Goal: Task Accomplishment & Management: Use online tool/utility

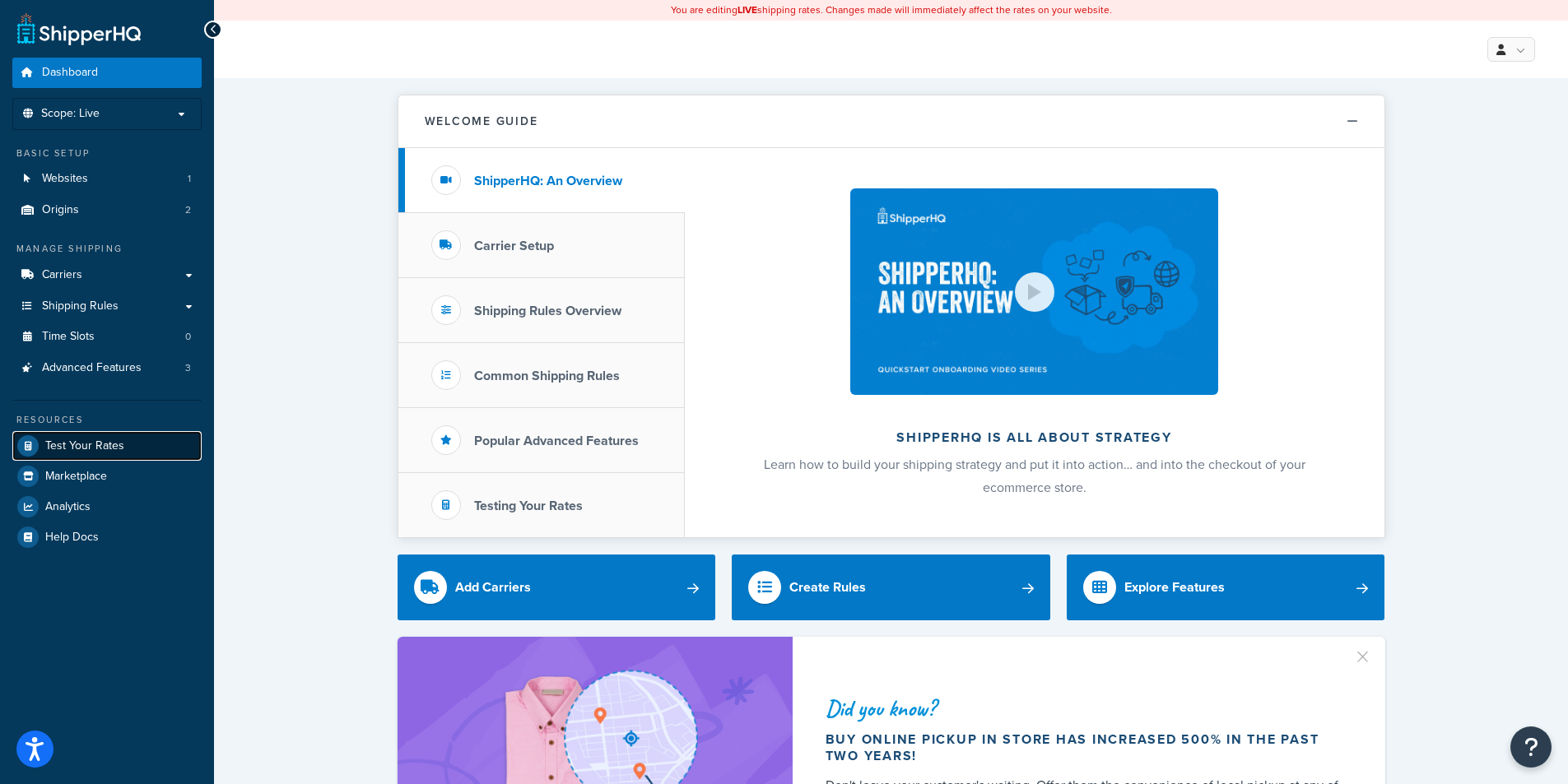
click at [103, 440] on span "Test Your Rates" at bounding box center [84, 446] width 79 height 14
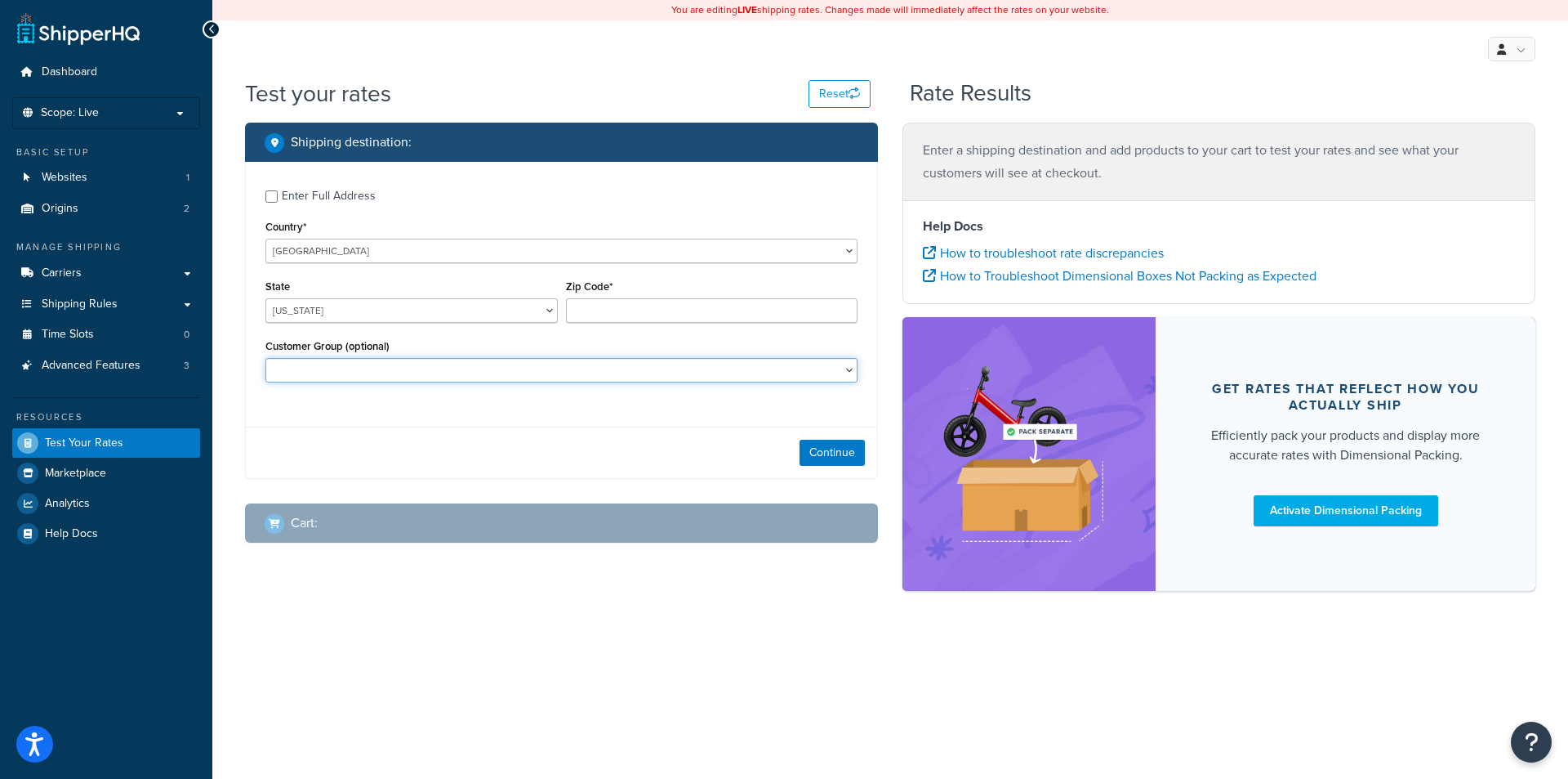
click at [542, 368] on select "Automotive Free Freight Dealer [PERSON_NAME] Deere [GEOGRAPHIC_DATA] Logged In …" at bounding box center [561, 370] width 592 height 24
select select "Dealer"
click at [266, 358] on select "Automotive Free Freight Dealer [PERSON_NAME] Deere [GEOGRAPHIC_DATA] Logged In …" at bounding box center [561, 370] width 592 height 24
click at [686, 310] on input "Zip Code*" at bounding box center [712, 310] width 292 height 24
type input "01747"
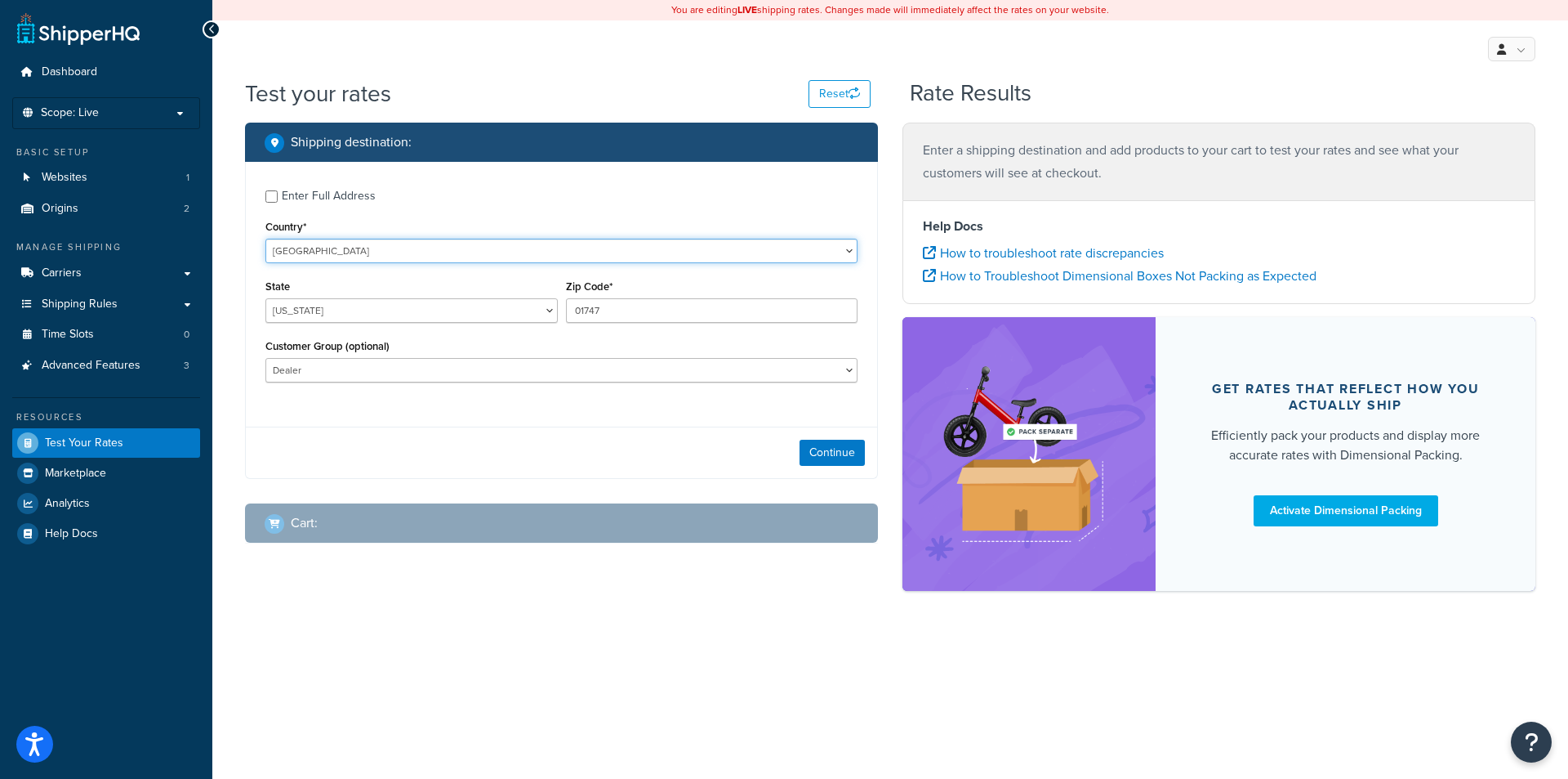
click at [435, 243] on select "[GEOGRAPHIC_DATA] [GEOGRAPHIC_DATA] [GEOGRAPHIC_DATA] [GEOGRAPHIC_DATA] [GEOGRA…" at bounding box center [561, 251] width 592 height 24
click at [421, 215] on div "Country* [GEOGRAPHIC_DATA] [GEOGRAPHIC_DATA] [GEOGRAPHIC_DATA] [GEOGRAPHIC_DATA…" at bounding box center [561, 239] width 592 height 48
click at [812, 449] on button "Continue" at bounding box center [832, 453] width 66 height 26
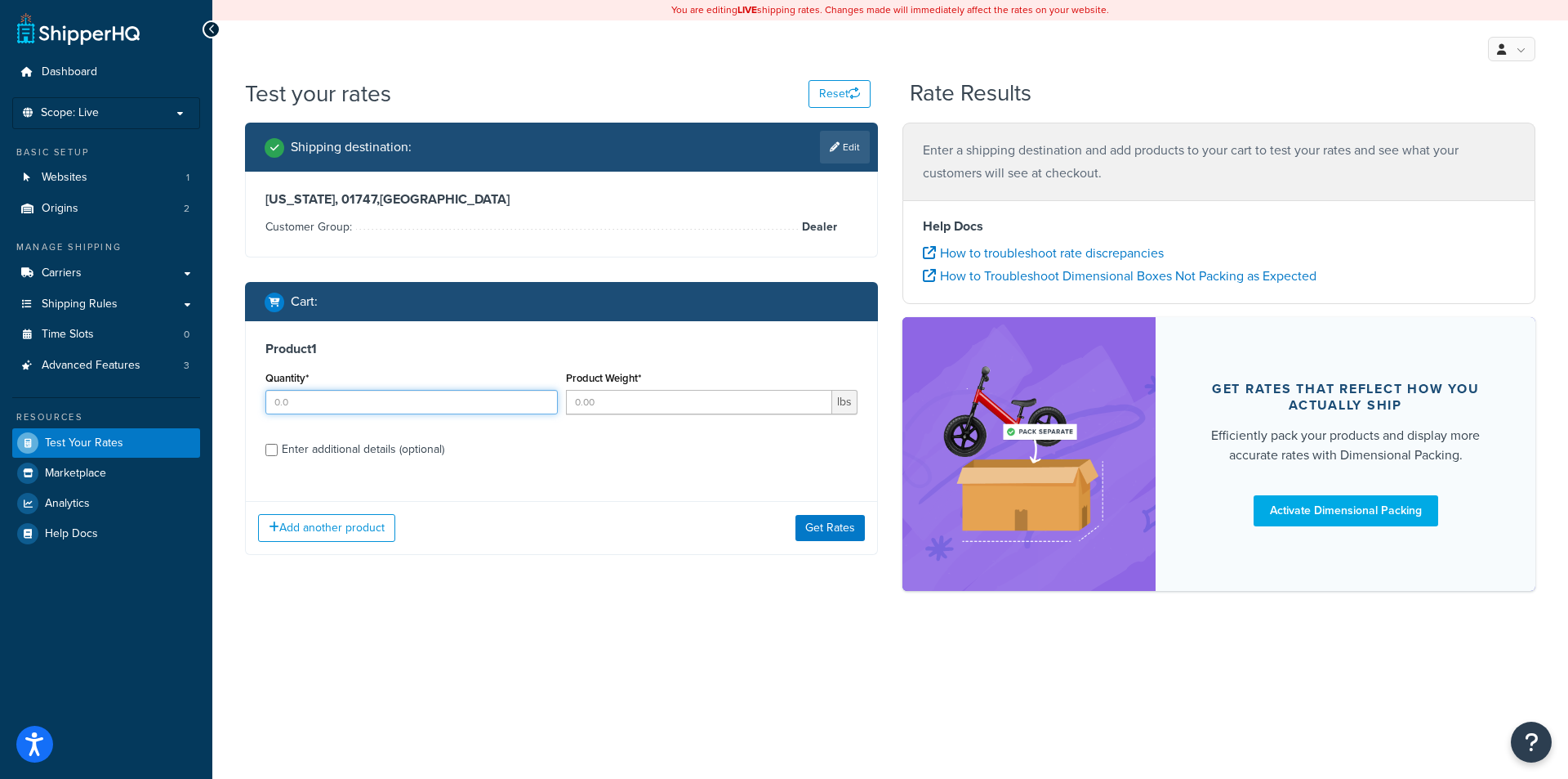
click at [498, 399] on input "Quantity*" at bounding box center [412, 401] width 292 height 24
type input "1"
click at [628, 396] on input "Product Weight*" at bounding box center [699, 401] width 267 height 24
type input "8.4"
click at [398, 457] on div "Enter additional details (optional)" at bounding box center [363, 449] width 162 height 23
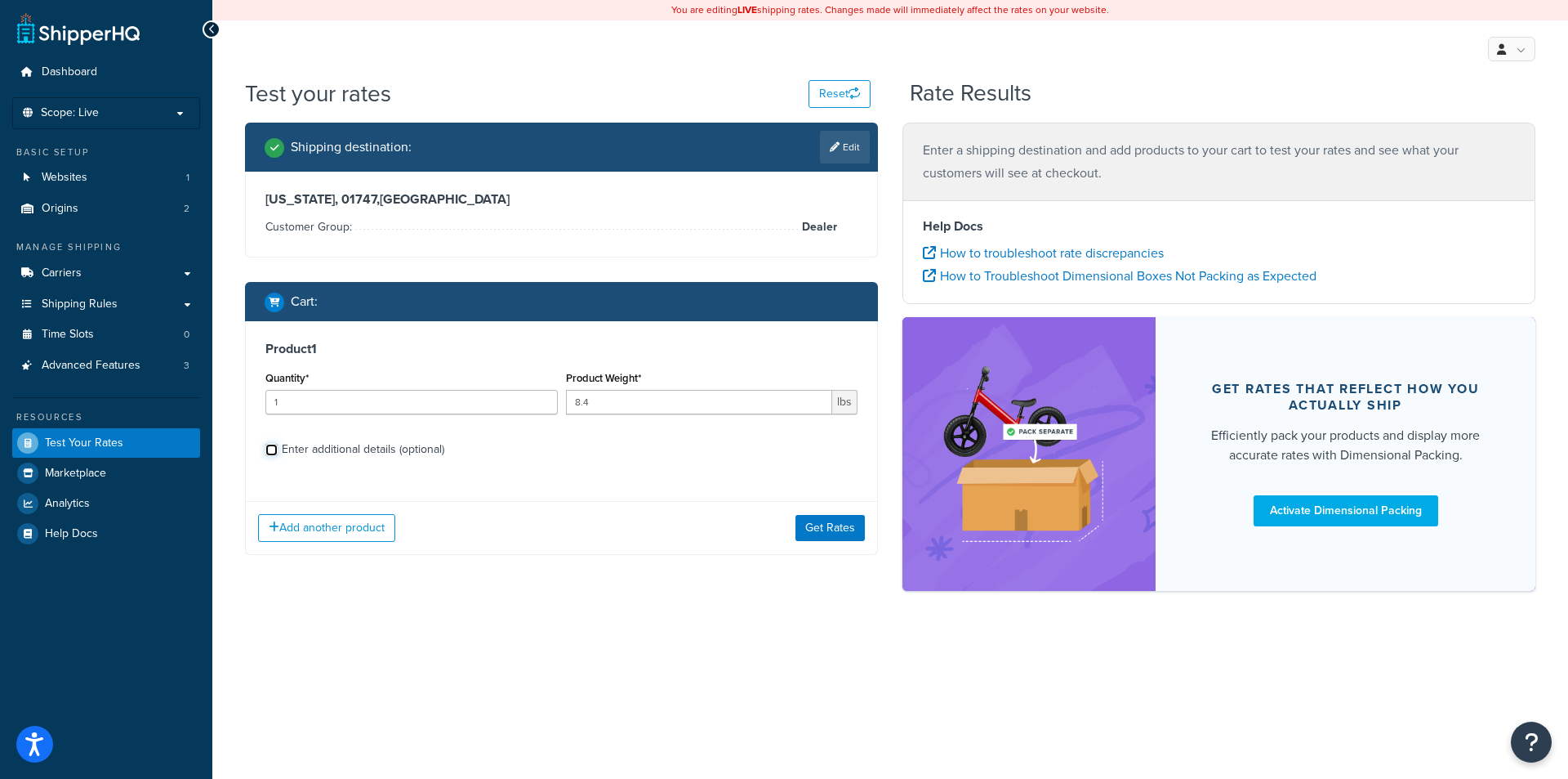
click at [278, 456] on input "Enter additional details (optional)" at bounding box center [272, 450] width 13 height 13
checkbox input "true"
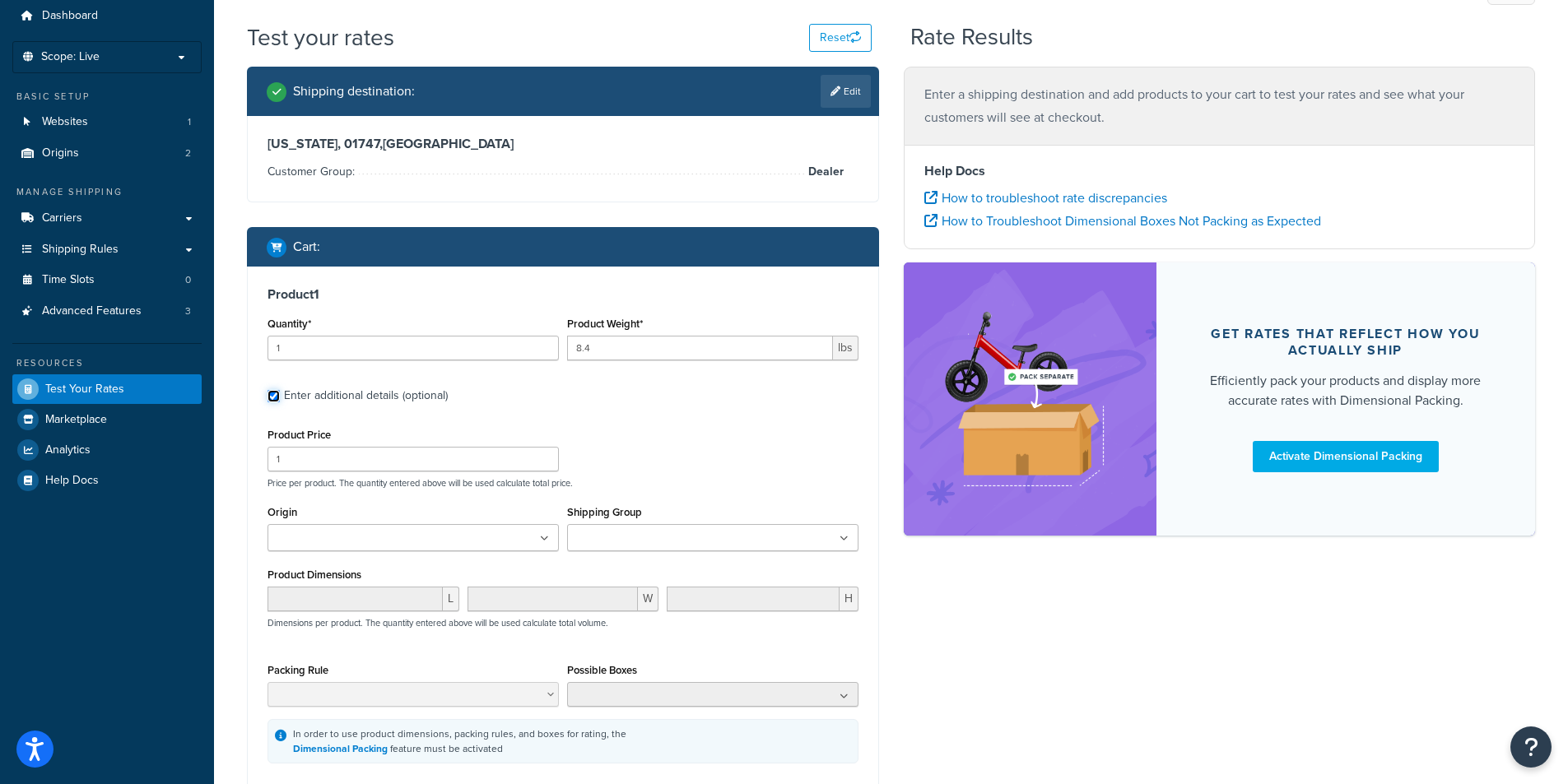
scroll to position [83, 0]
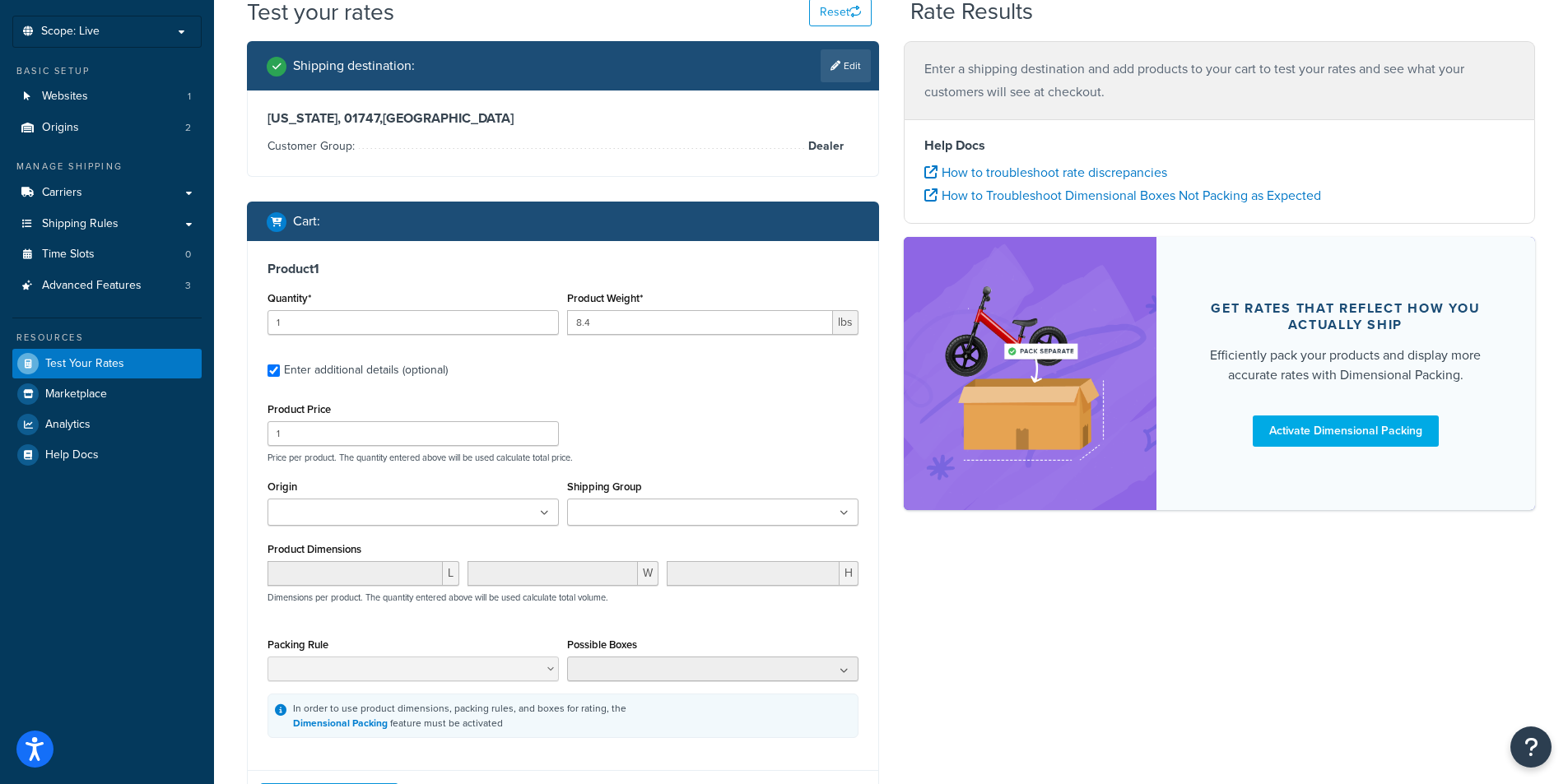
click at [657, 521] on input "Shipping Group" at bounding box center [645, 514] width 145 height 18
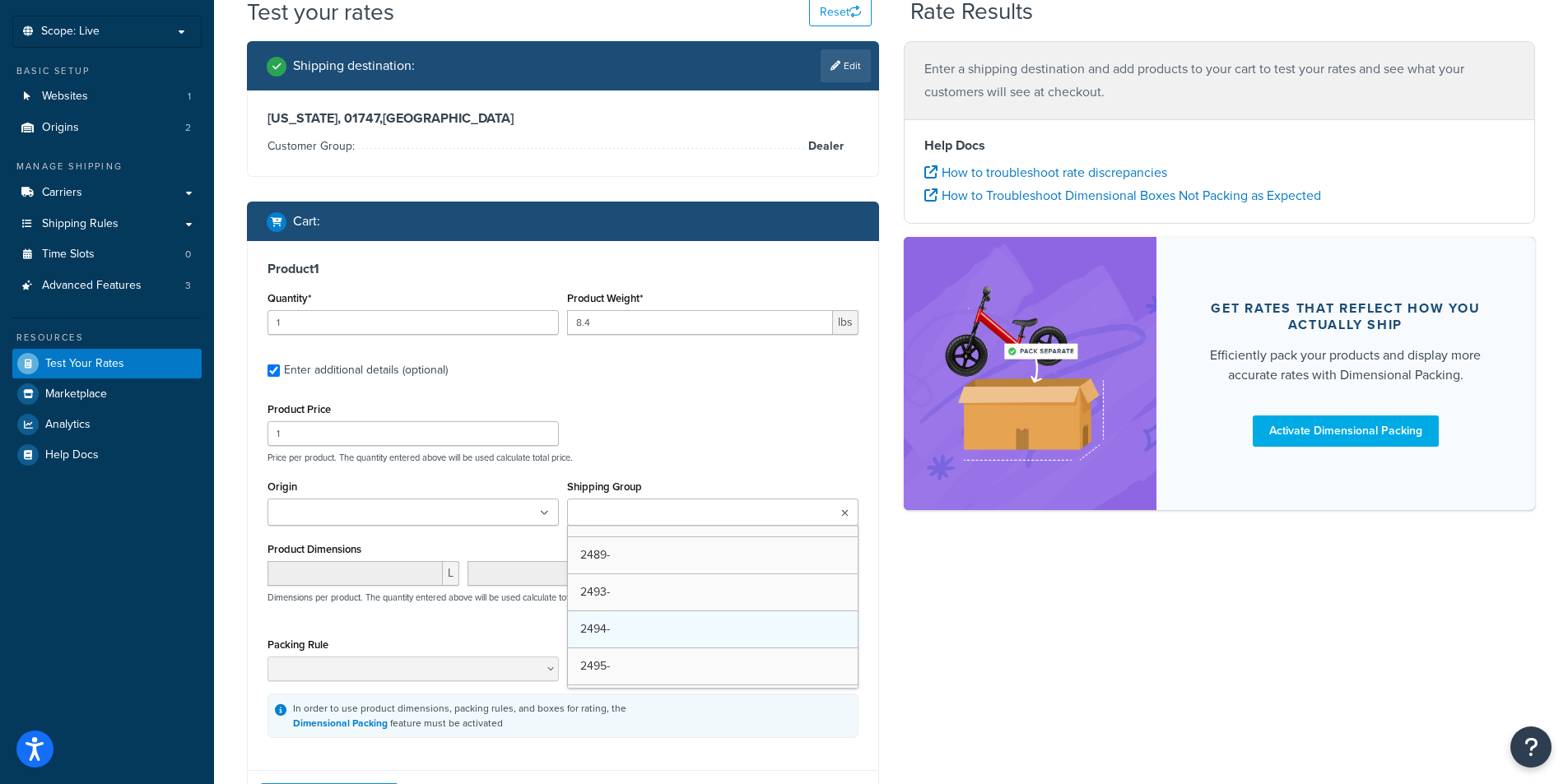
scroll to position [164, 0]
click at [701, 407] on div "Product Price 1 Price per product. The quantity entered above will be used calc…" at bounding box center [563, 431] width 599 height 65
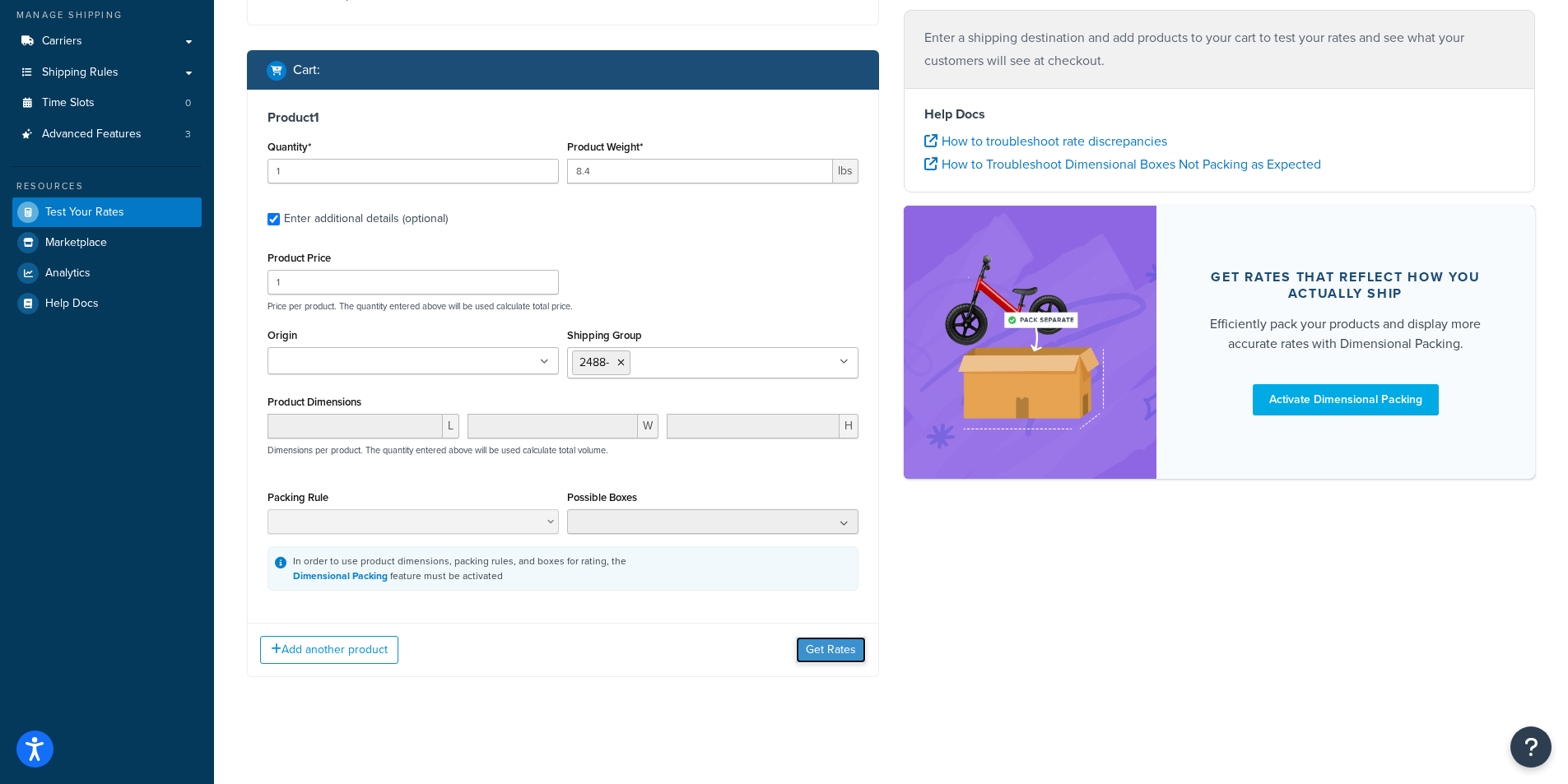
click at [833, 637] on button "Get Rates" at bounding box center [830, 650] width 70 height 26
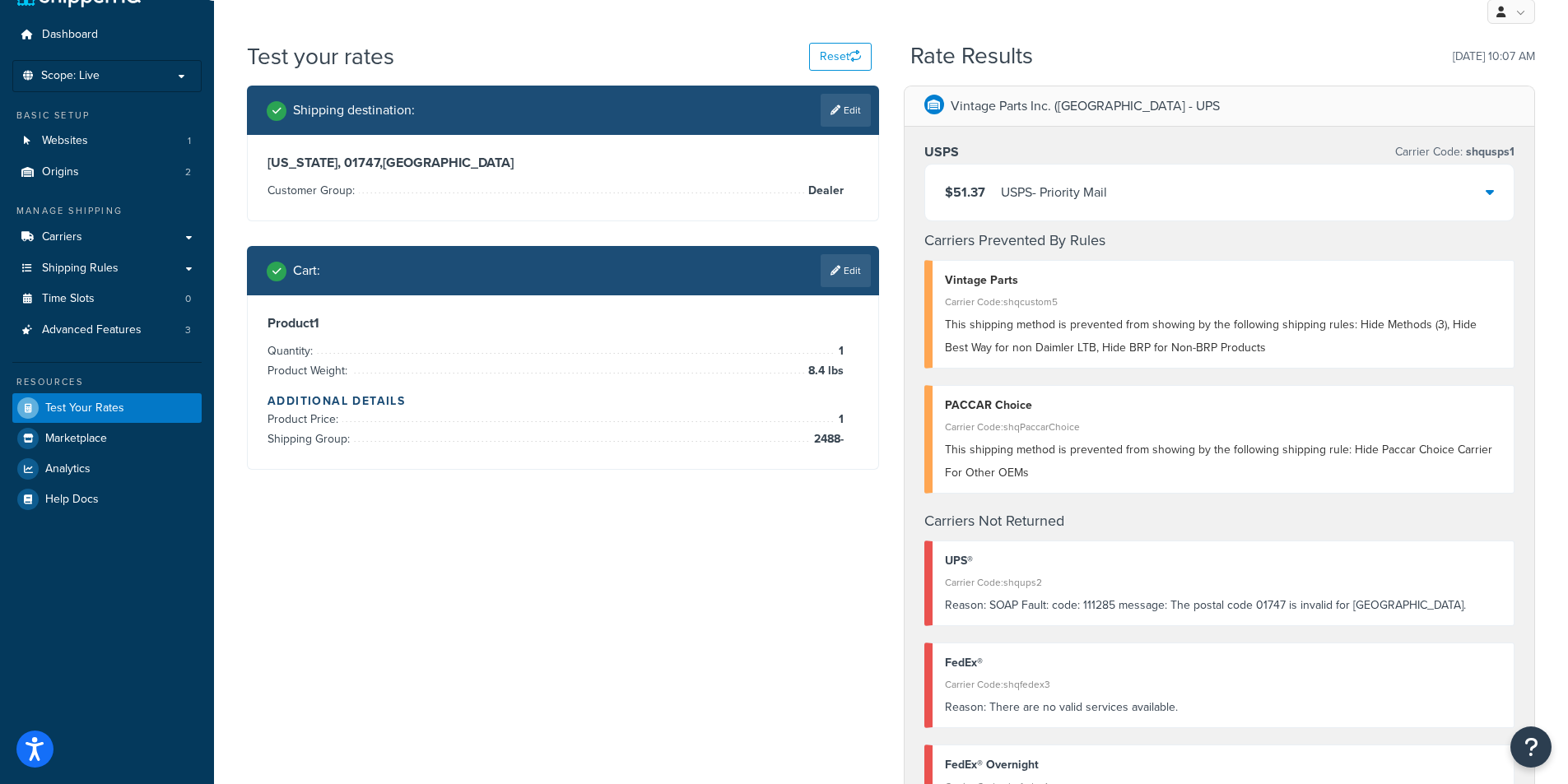
scroll to position [0, 0]
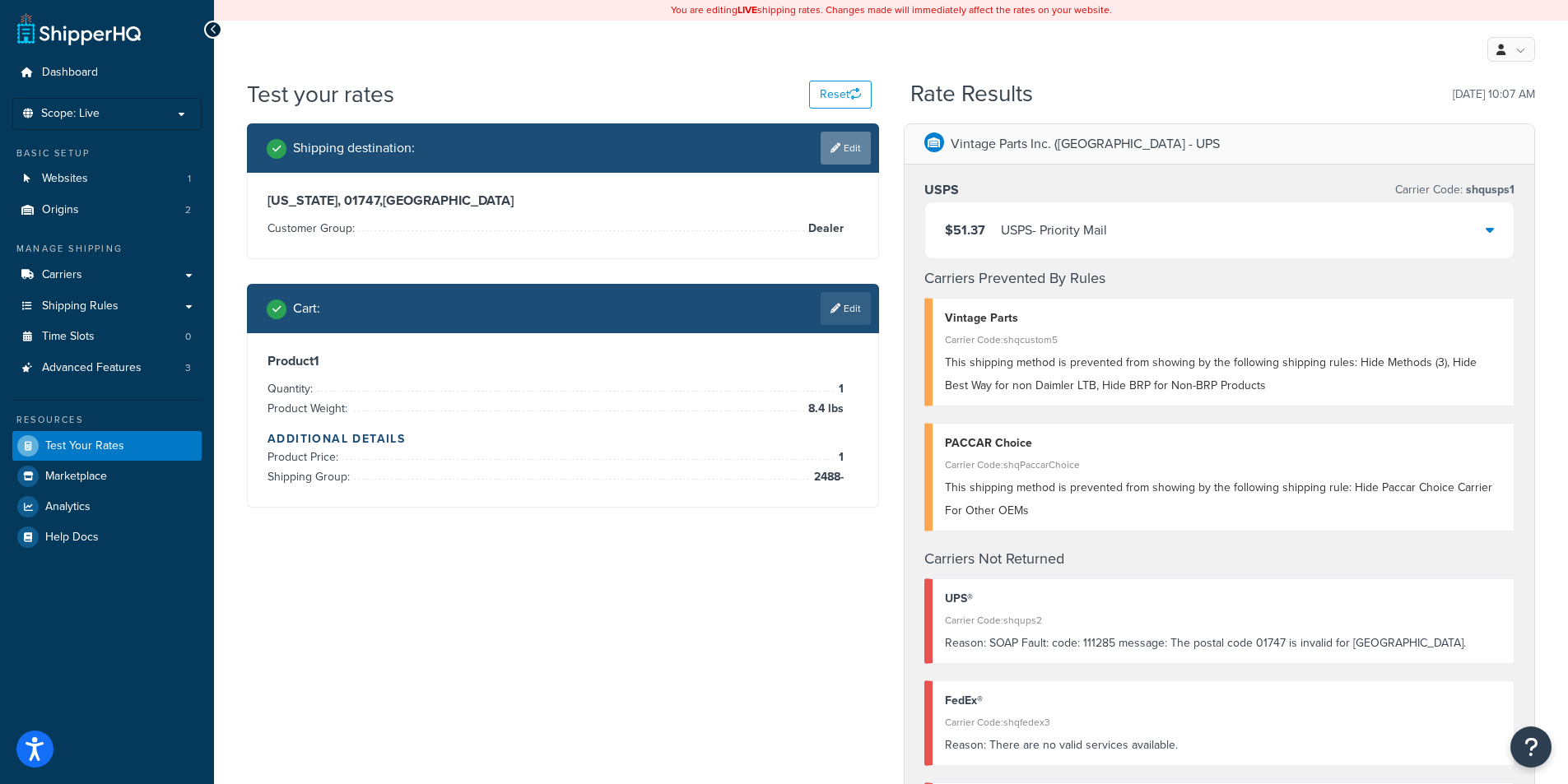
click at [855, 139] on link "Edit" at bounding box center [845, 148] width 50 height 33
select select "Dealer"
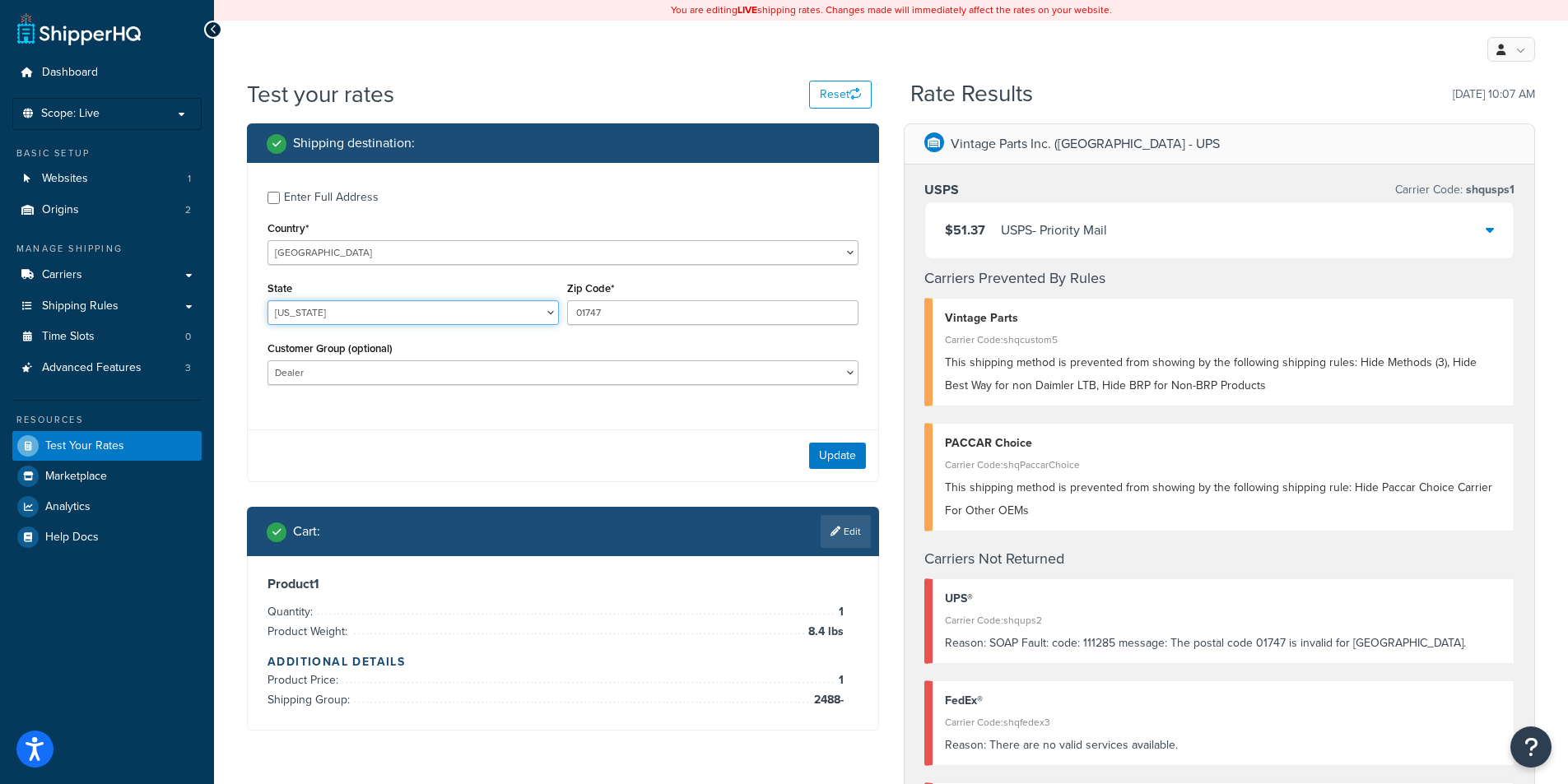
click at [357, 312] on select "[US_STATE] [US_STATE] [US_STATE] [US_STATE] [US_STATE] Armed Forces Americas Ar…" at bounding box center [413, 312] width 291 height 24
select select "MA"
click at [268, 300] on select "[US_STATE] [US_STATE] [US_STATE] [US_STATE] [US_STATE] Armed Forces Americas Ar…" at bounding box center [413, 312] width 291 height 24
click at [589, 403] on div "Enter Full Address Country* [GEOGRAPHIC_DATA] [GEOGRAPHIC_DATA] [GEOGRAPHIC_DAT…" at bounding box center [563, 289] width 630 height 254
click at [840, 465] on button "Update" at bounding box center [837, 456] width 57 height 26
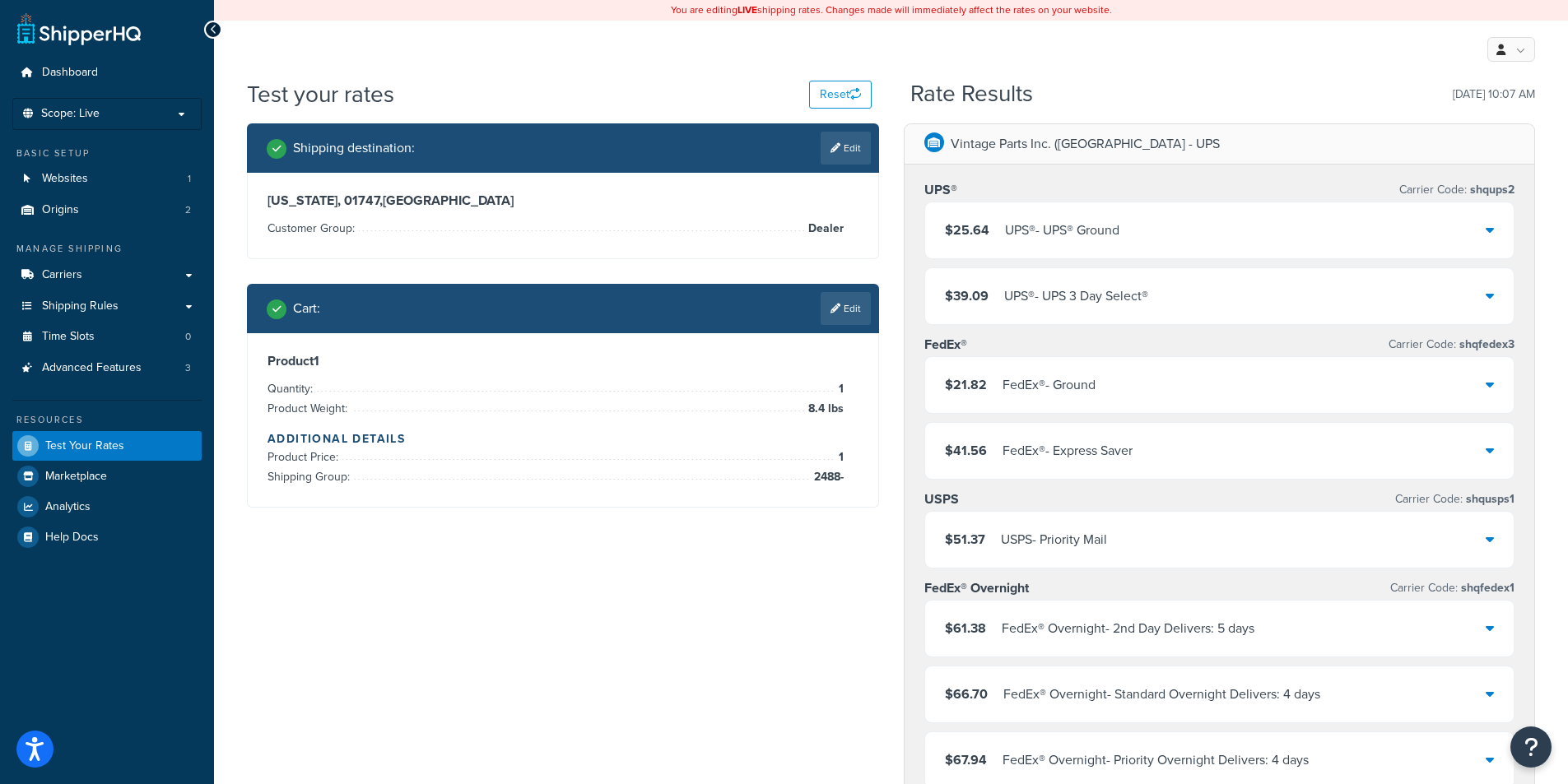
click at [745, 94] on div "Test your rates Reset" at bounding box center [559, 93] width 625 height 32
click at [1179, 45] on div "My Profile Billing Global Settings Contact Us Logout" at bounding box center [891, 49] width 1354 height 57
click at [848, 145] on link "Edit" at bounding box center [845, 148] width 50 height 33
select select "MA"
select select "Dealer"
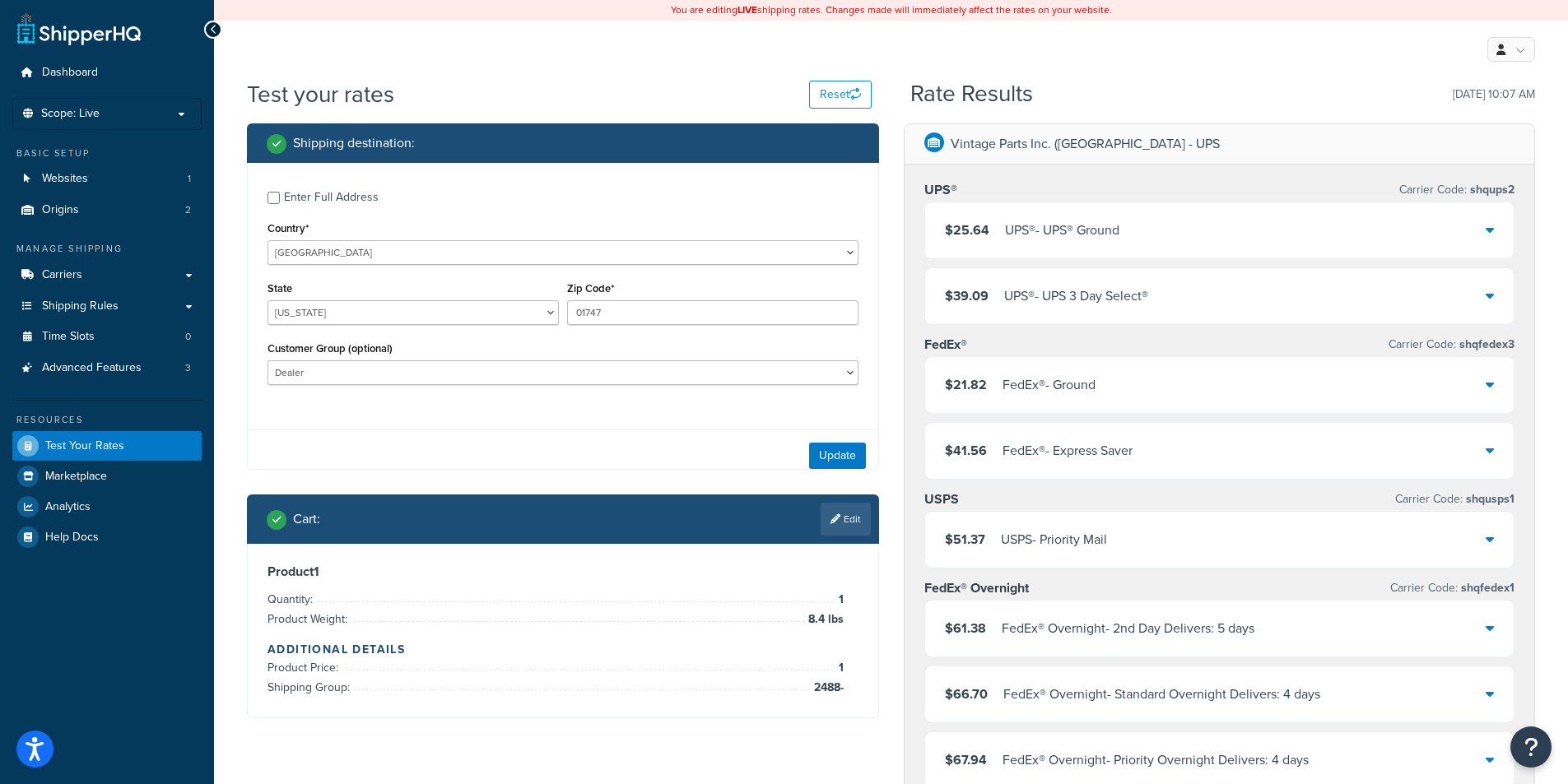
click at [296, 199] on div "Enter Full Address" at bounding box center [331, 197] width 94 height 23
click at [280, 199] on input "Enter Full Address" at bounding box center [274, 198] width 13 height 13
checkbox input "true"
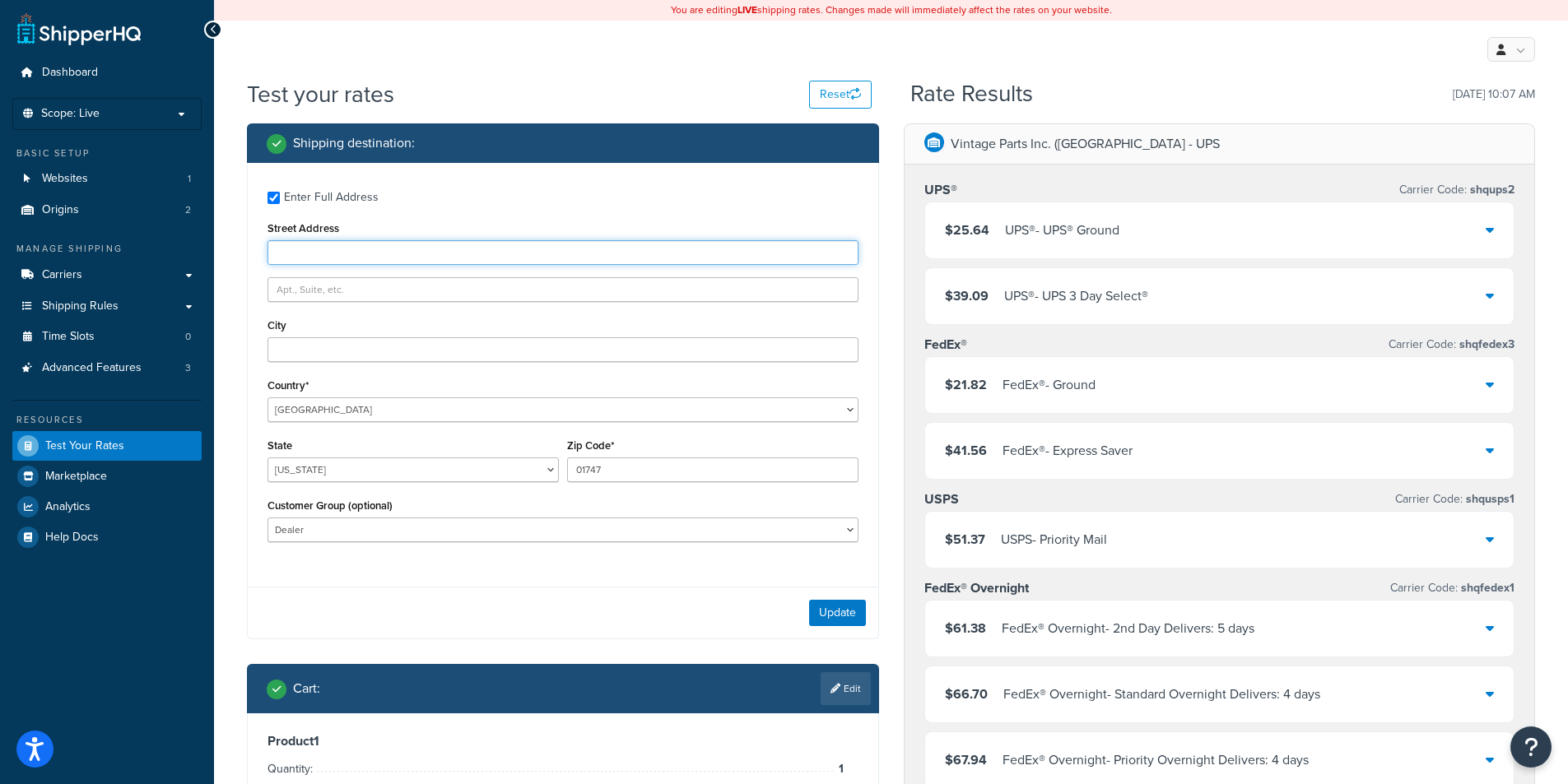
click at [382, 255] on input "Street Address" at bounding box center [563, 252] width 591 height 24
click at [352, 251] on input "Street Address" at bounding box center [563, 252] width 591 height 24
paste input "[STREET_ADDRESS]"
type input "[STREET_ADDRESS]"
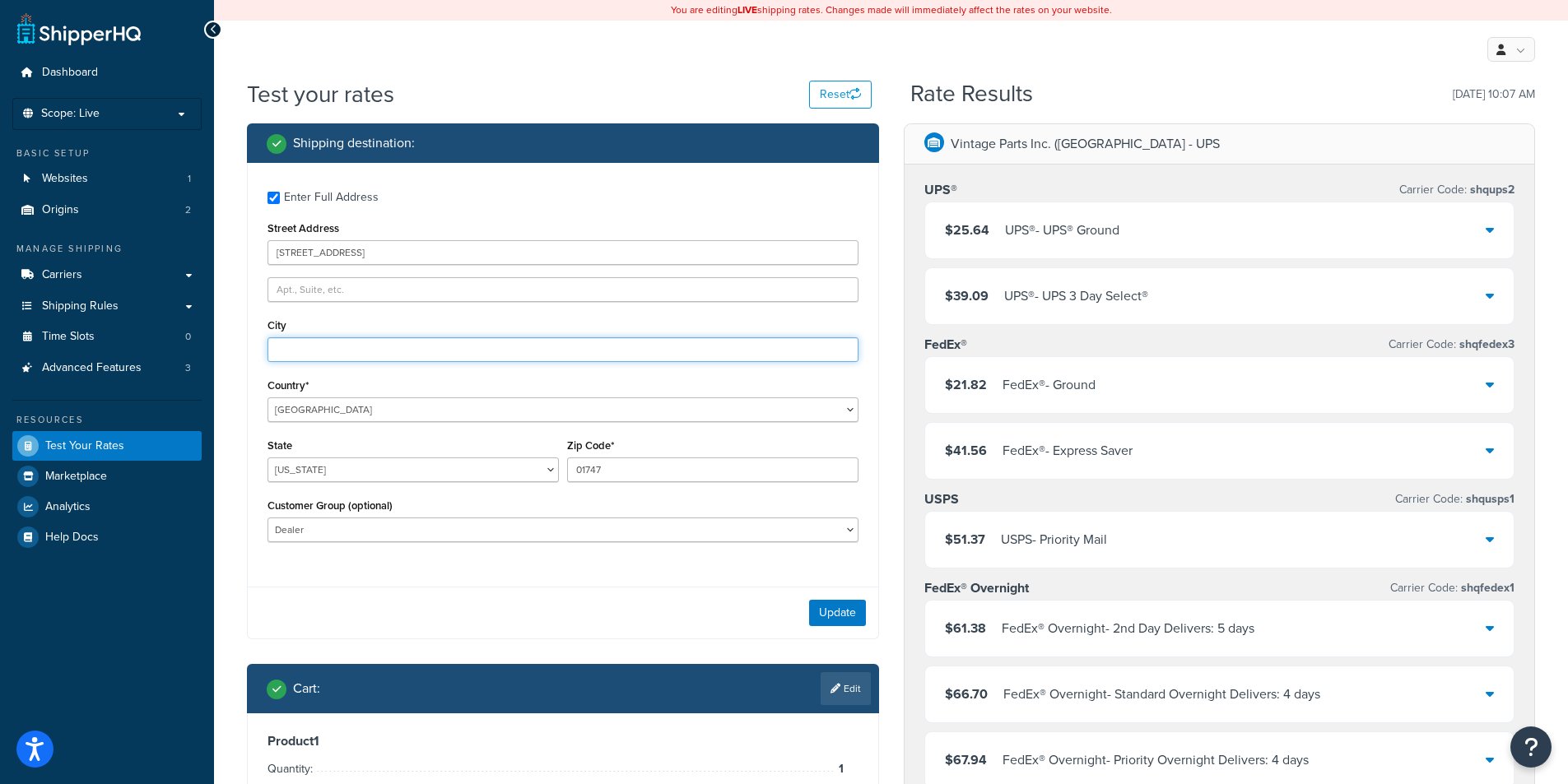
click at [366, 350] on input "City" at bounding box center [563, 349] width 591 height 24
paste input "Hopedale"
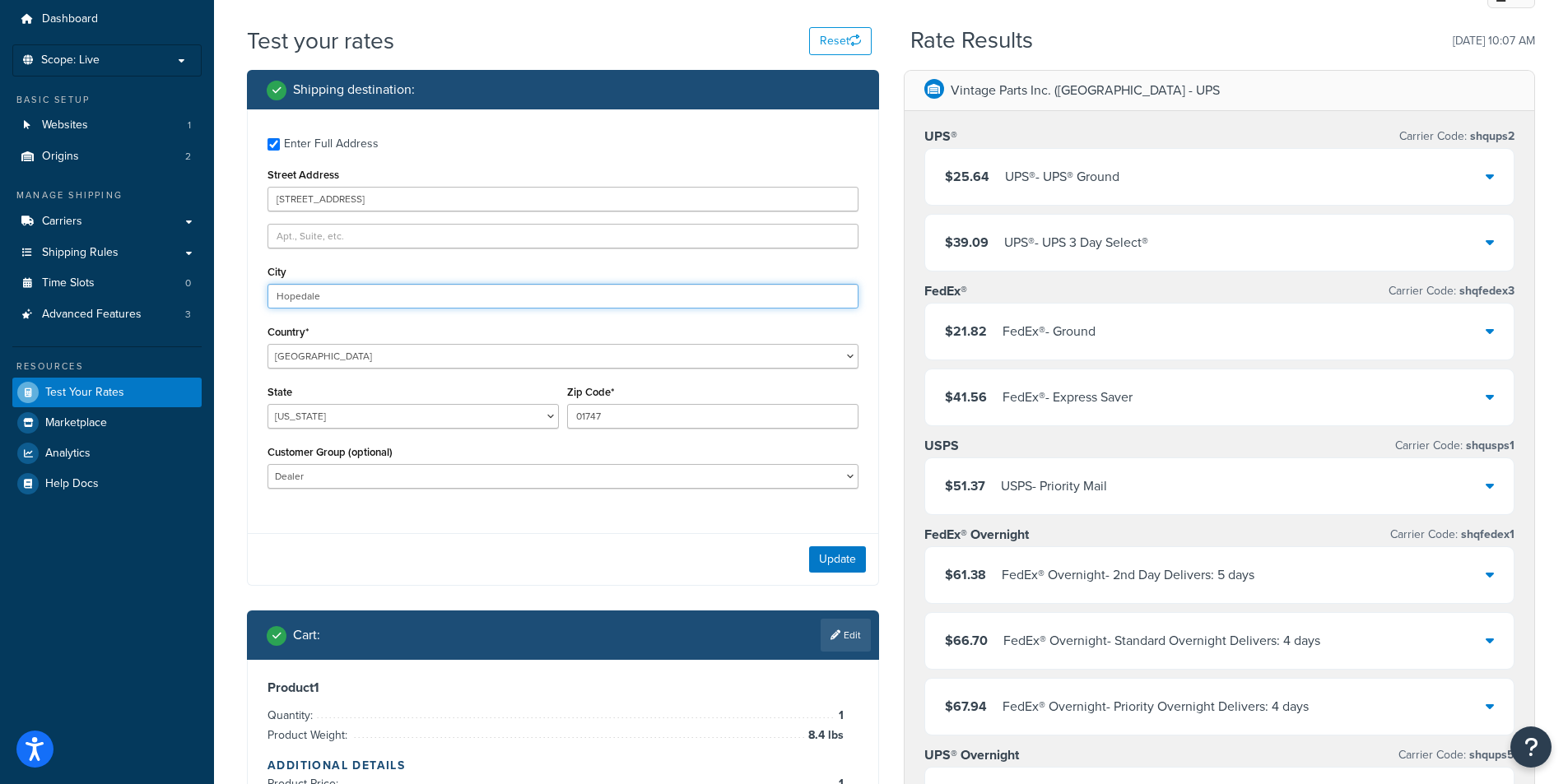
scroll to position [83, 0]
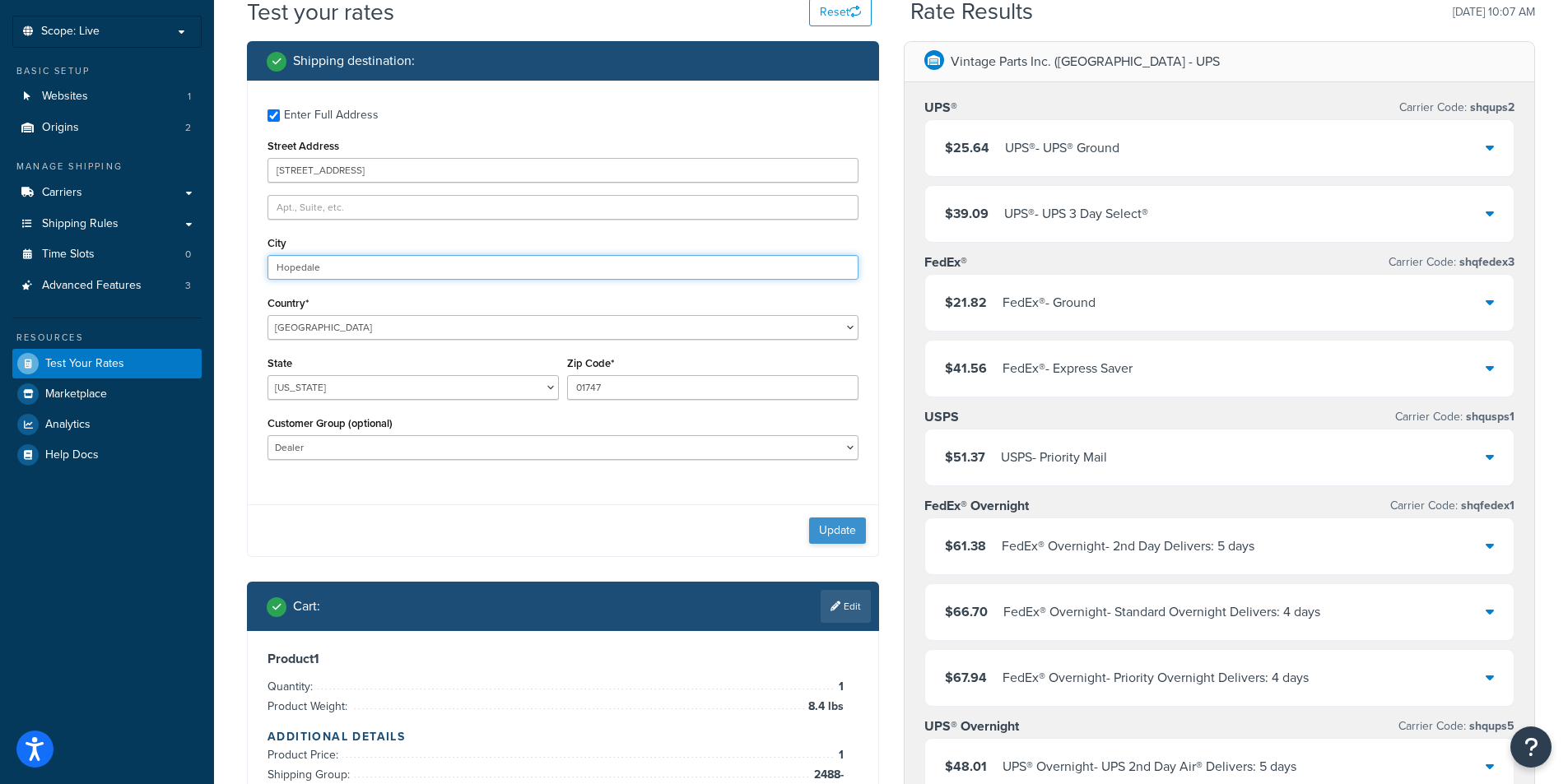
type input "Hopedale"
click at [855, 528] on button "Update" at bounding box center [837, 530] width 57 height 26
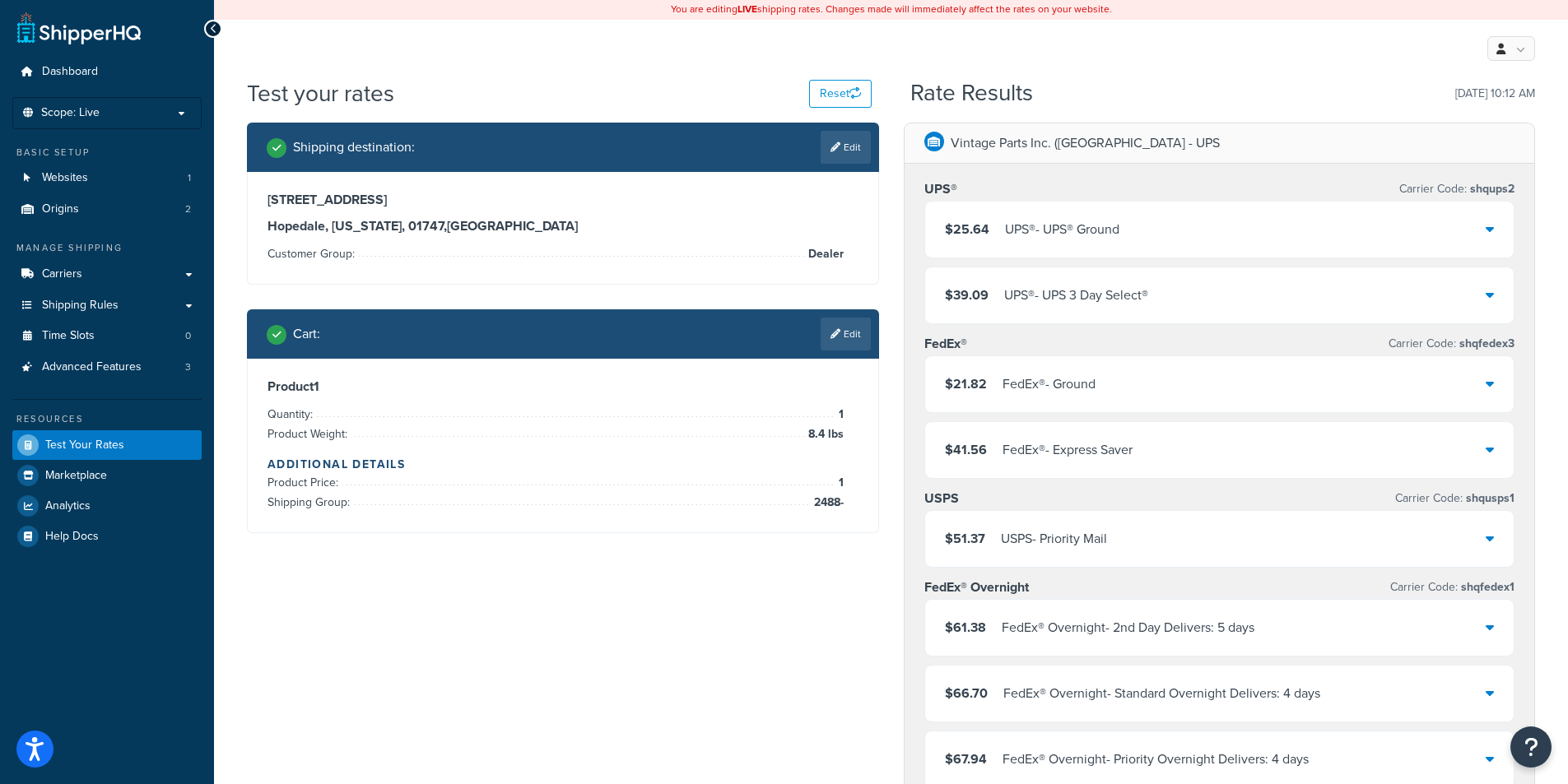
scroll to position [0, 0]
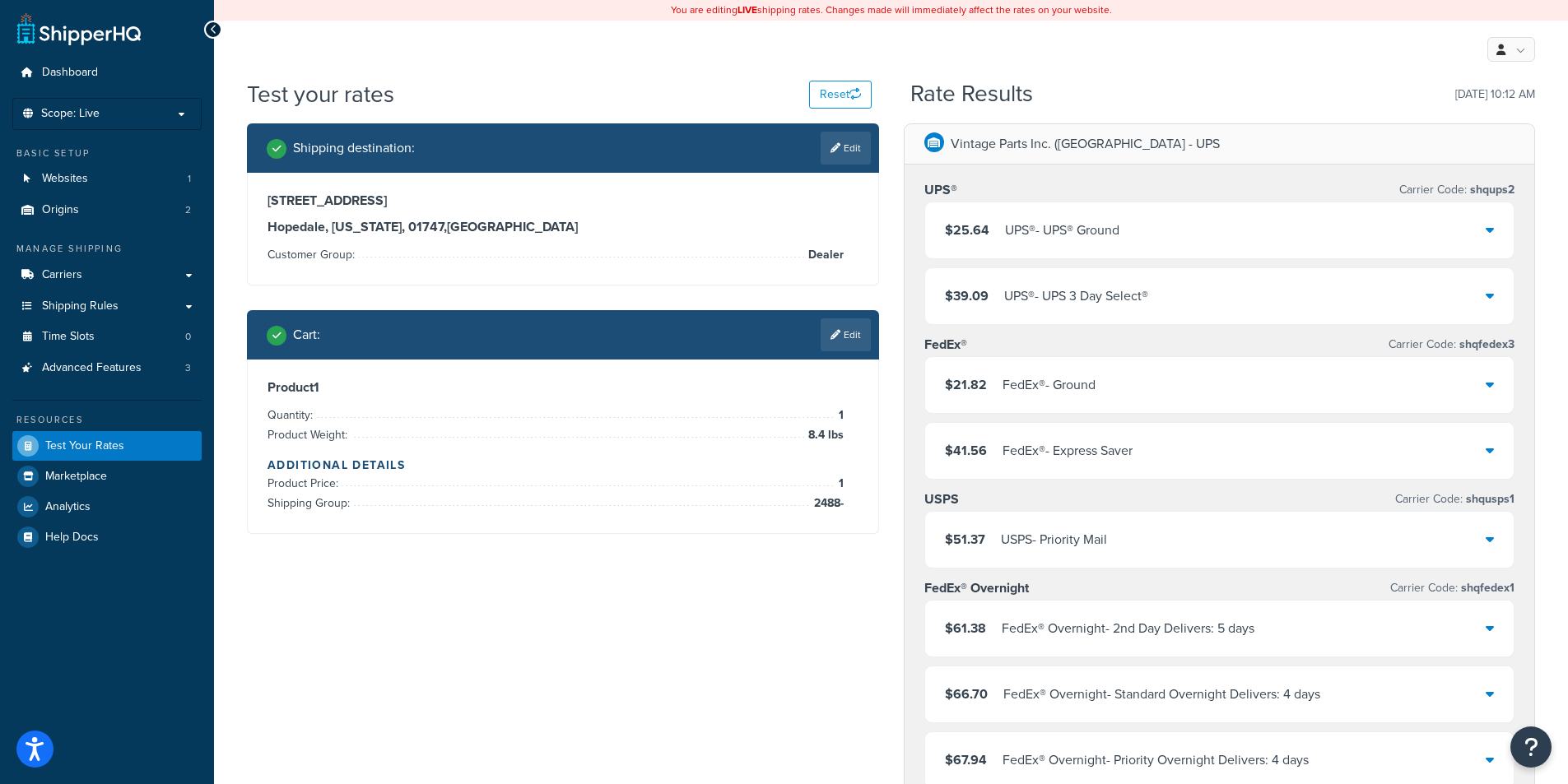
click at [707, 215] on div "[STREET_ADDRESS][US_STATE]" at bounding box center [563, 213] width 591 height 43
click at [774, 219] on h3 "[GEOGRAPHIC_DATA], [US_STATE], 01747 , [GEOGRAPHIC_DATA]" at bounding box center [563, 227] width 591 height 16
